Goal: Navigation & Orientation: Find specific page/section

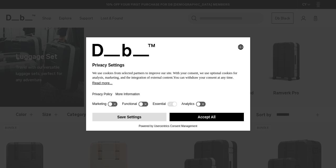
click at [142, 114] on button "Save Settings" at bounding box center [129, 117] width 74 height 8
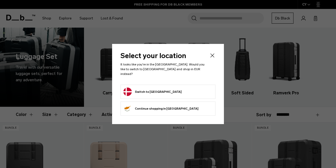
click at [169, 92] on form "Switch to [GEOGRAPHIC_DATA]" at bounding box center [167, 91] width 89 height 8
click at [153, 90] on button "Switch to [GEOGRAPHIC_DATA]" at bounding box center [152, 91] width 58 height 8
click at [212, 59] on icon "Close" at bounding box center [212, 55] width 6 height 6
